Goal: Obtain resource: Obtain resource

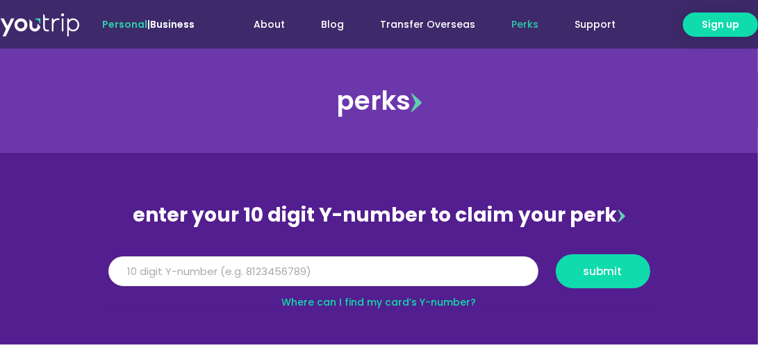
click at [337, 266] on input "Y Number" at bounding box center [323, 271] width 430 height 31
click at [317, 268] on input "Y Number" at bounding box center [323, 271] width 430 height 31
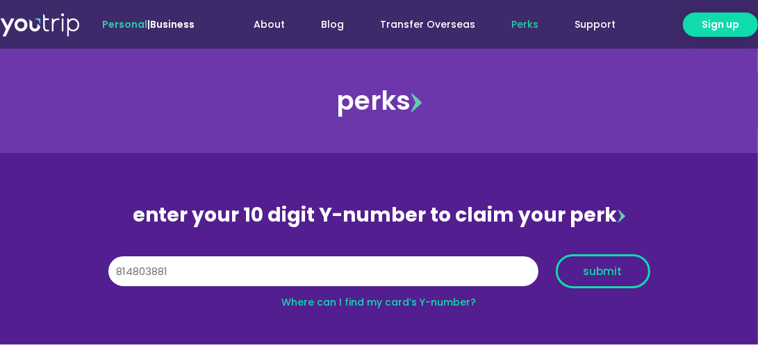
click at [605, 270] on span "submit" at bounding box center [603, 271] width 39 height 10
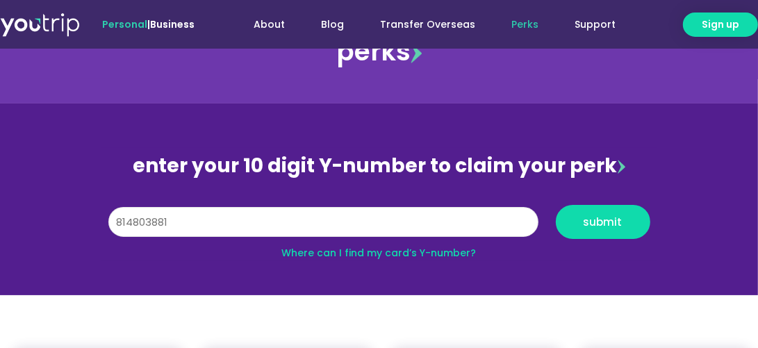
scroll to position [70, 0]
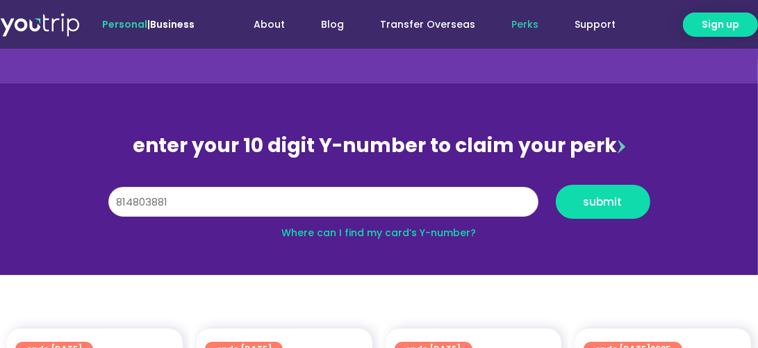
click at [138, 197] on input "814803881" at bounding box center [323, 202] width 430 height 31
type input "8148403881"
click at [592, 197] on span "submit" at bounding box center [603, 202] width 39 height 10
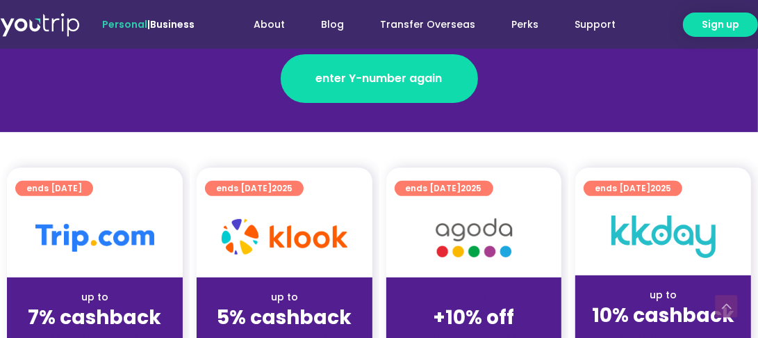
scroll to position [348, 0]
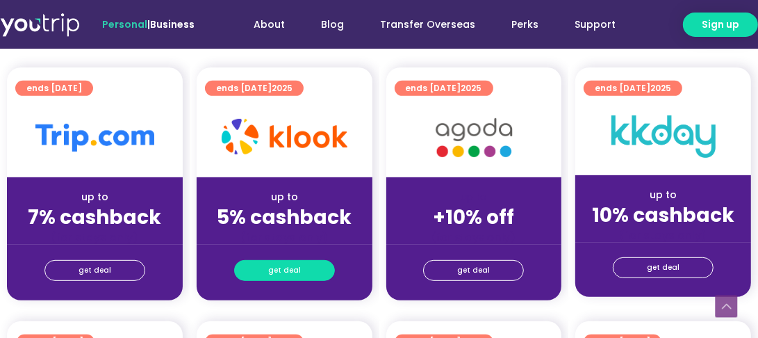
click at [257, 274] on link "get deal" at bounding box center [284, 270] width 101 height 21
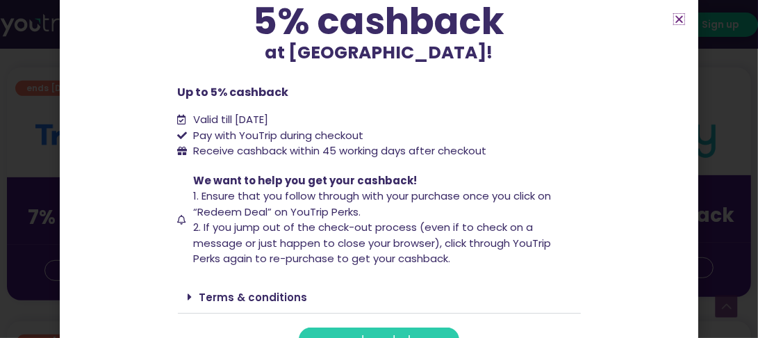
scroll to position [159, 0]
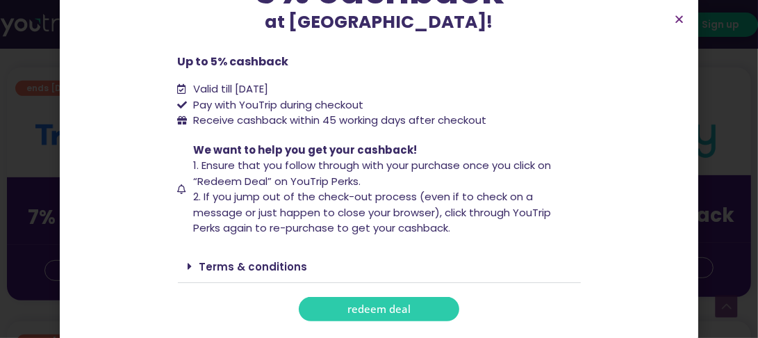
click at [343, 300] on link "redeem deal" at bounding box center [379, 309] width 161 height 24
